Goal: Task Accomplishment & Management: Complete application form

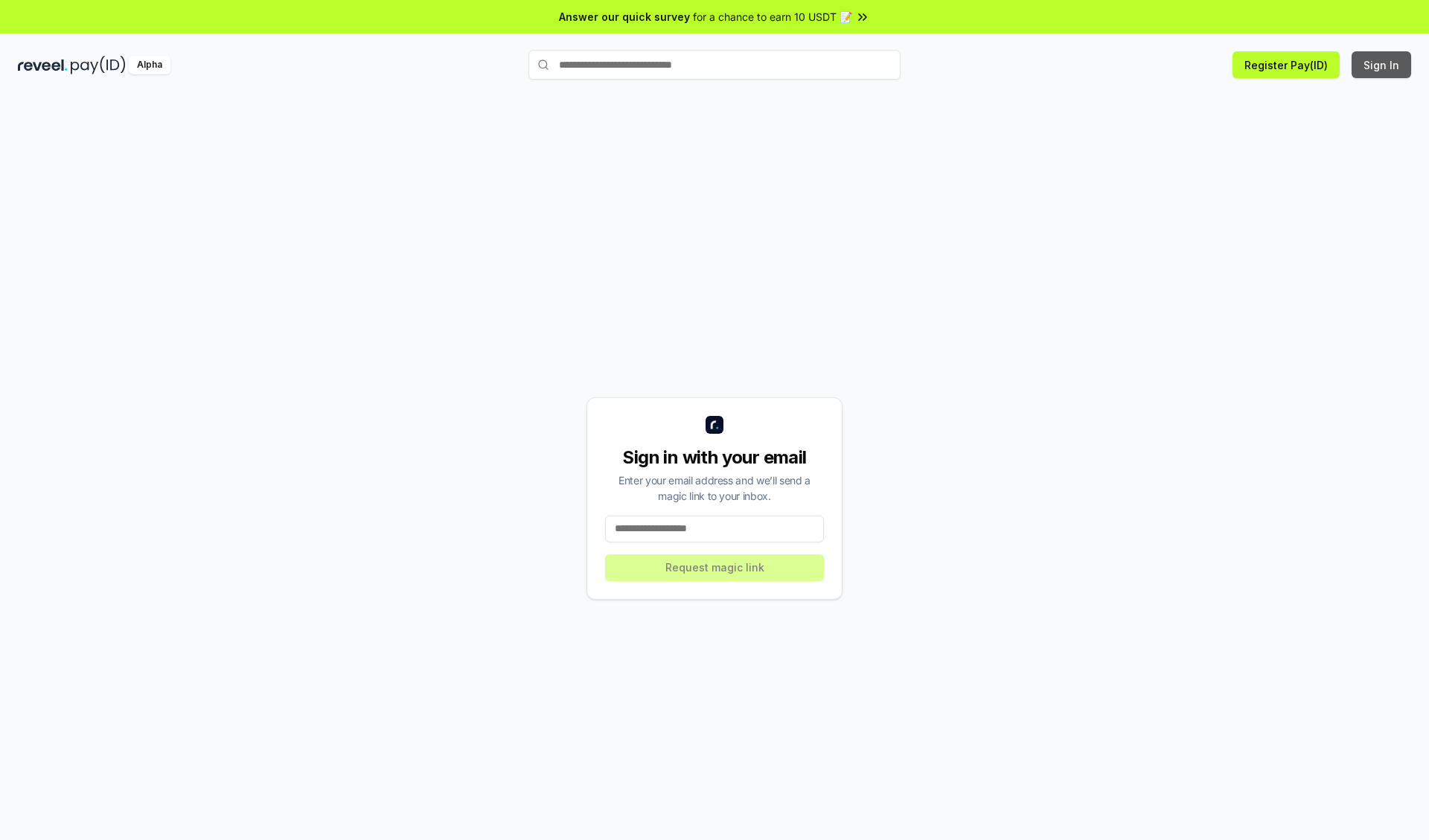
click at [1382, 65] on button "Sign In" at bounding box center [1381, 65] width 60 height 27
type input "**********"
click at [714, 567] on button "Request magic link" at bounding box center [714, 568] width 219 height 27
